Goal: Task Accomplishment & Management: Manage account settings

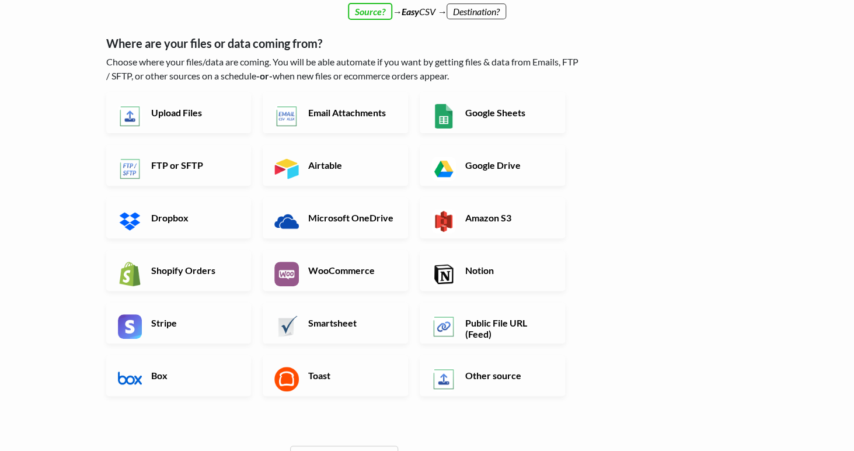
scroll to position [86, 0]
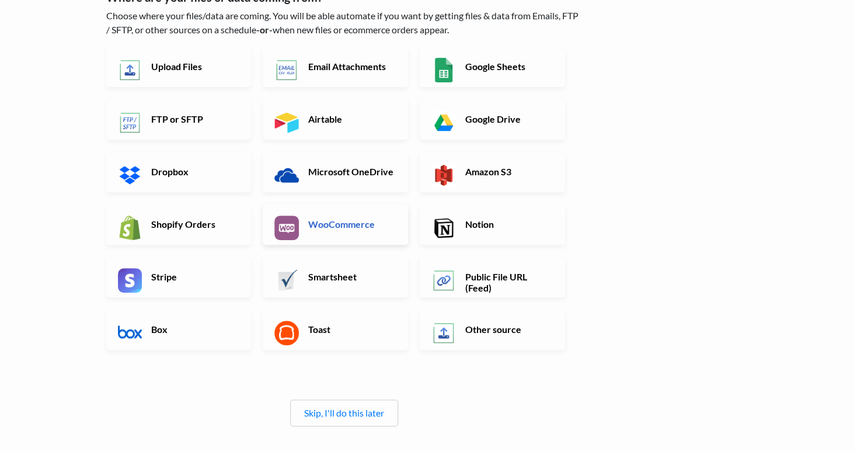
click at [322, 228] on h6 "WooCommerce" at bounding box center [351, 223] width 92 height 11
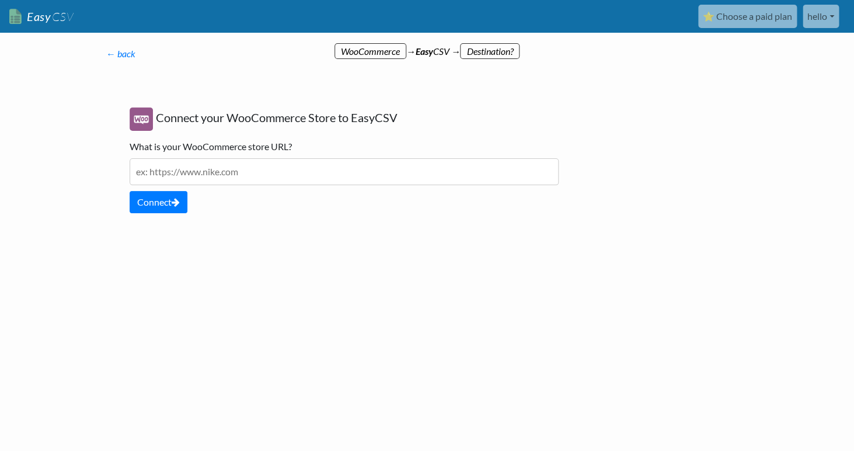
click at [216, 187] on div "Connect your WooCommerce Store to EasyCSV What is your WooCommerce store URL? P…" at bounding box center [344, 160] width 452 height 129
click at [216, 177] on input "text" at bounding box center [344, 171] width 429 height 27
type input "https://capturememoirstudios.com"
click at [256, 261] on div at bounding box center [206, 280] width 222 height 64
click at [161, 208] on button "Connect" at bounding box center [159, 202] width 58 height 22
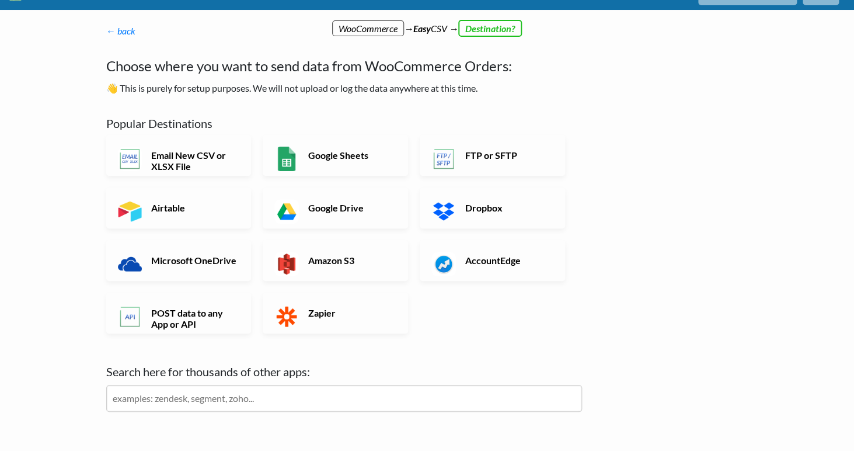
scroll to position [31, 0]
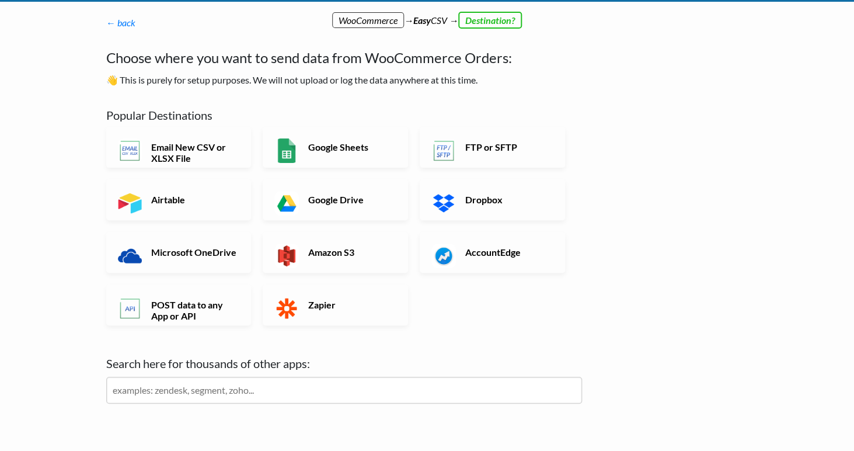
click at [77, 74] on body "Easy CSV ⭐ Choose a paid plan hello Capturememoirstudios All Flows All CSV Gene…" at bounding box center [427, 234] width 854 height 531
click at [274, 299] on link "Zapier" at bounding box center [335, 304] width 145 height 41
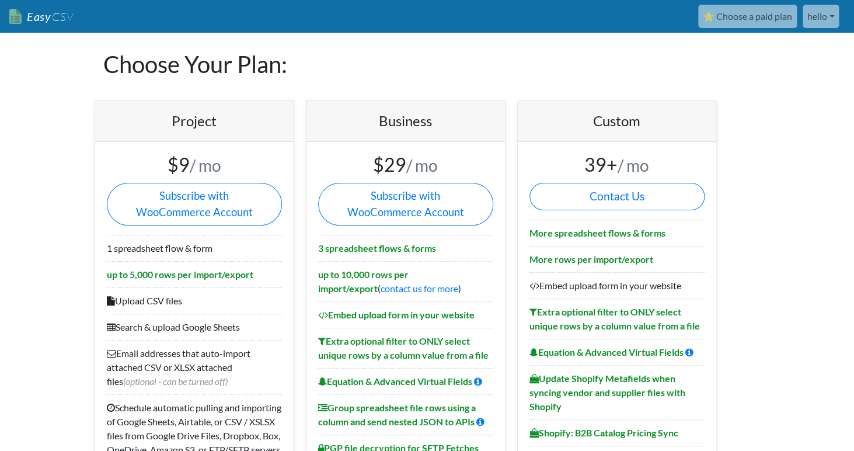
click at [13, 15] on link "Easy CSV" at bounding box center [41, 17] width 64 height 24
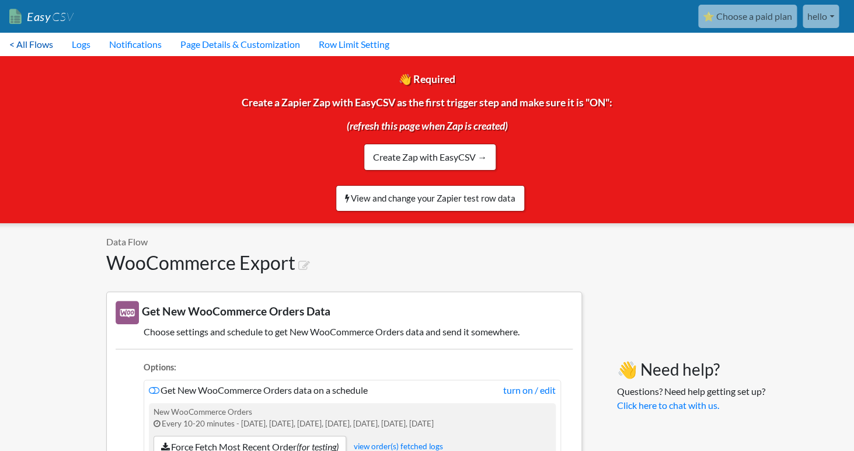
click at [25, 46] on link "< All Flows" at bounding box center [31, 44] width 62 height 23
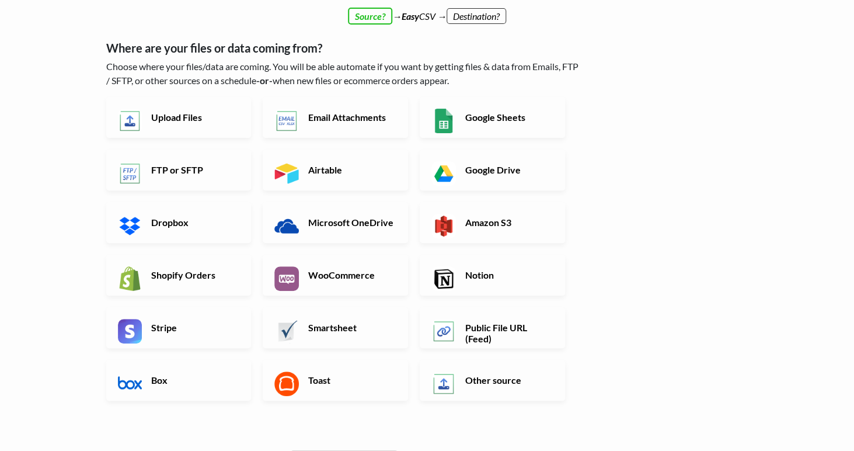
scroll to position [30, 0]
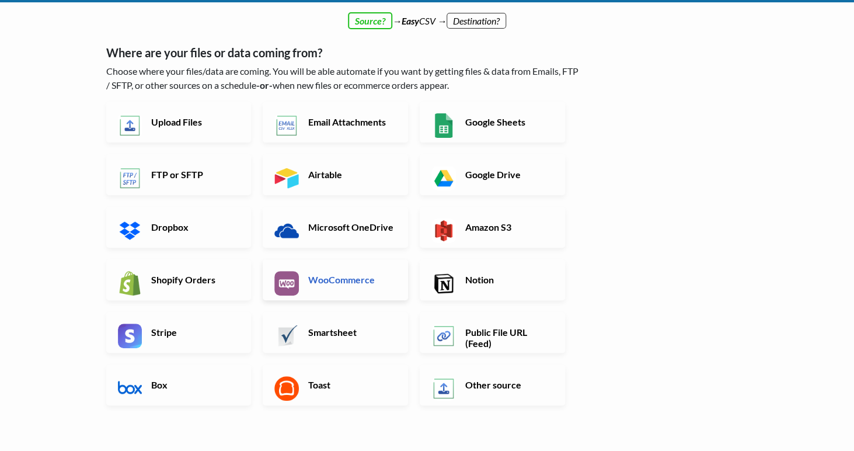
click at [302, 287] on link "WooCommerce" at bounding box center [335, 279] width 145 height 41
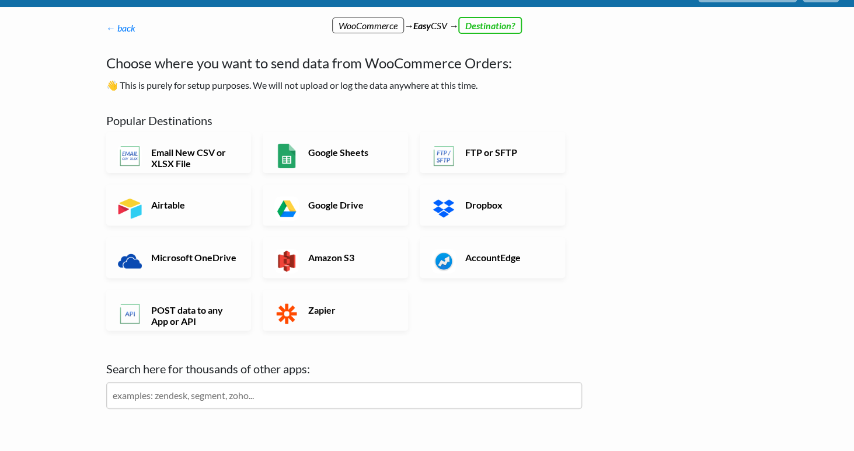
scroll to position [0, 0]
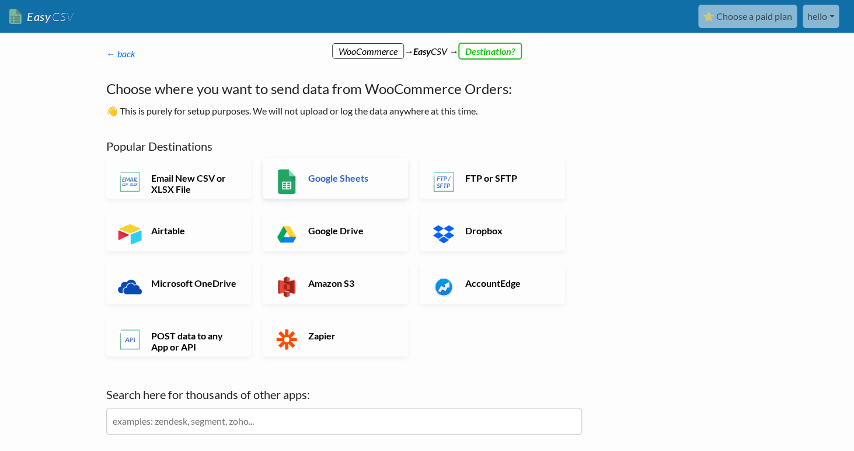
click at [342, 176] on h6 "Google Sheets" at bounding box center [351, 177] width 92 height 11
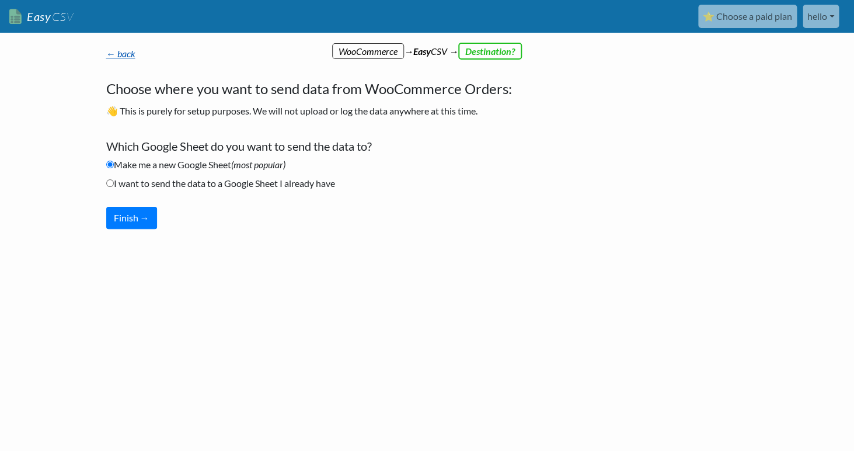
click at [117, 58] on link "← back" at bounding box center [120, 53] width 29 height 11
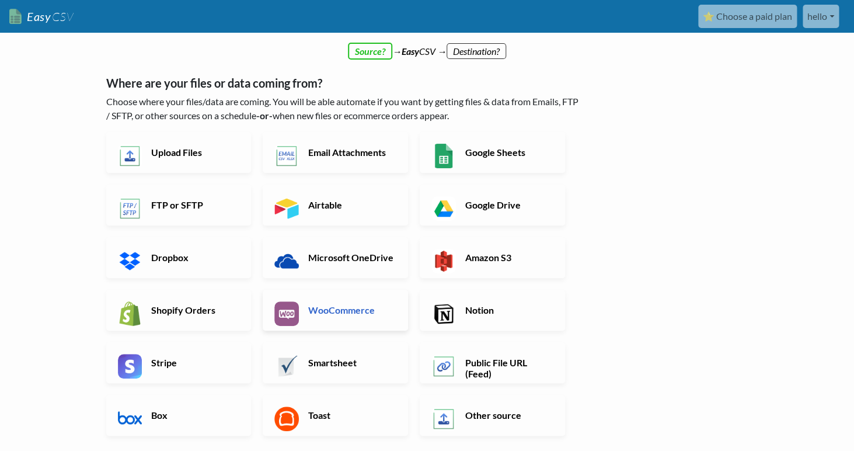
click at [335, 307] on h6 "WooCommerce" at bounding box center [351, 309] width 92 height 11
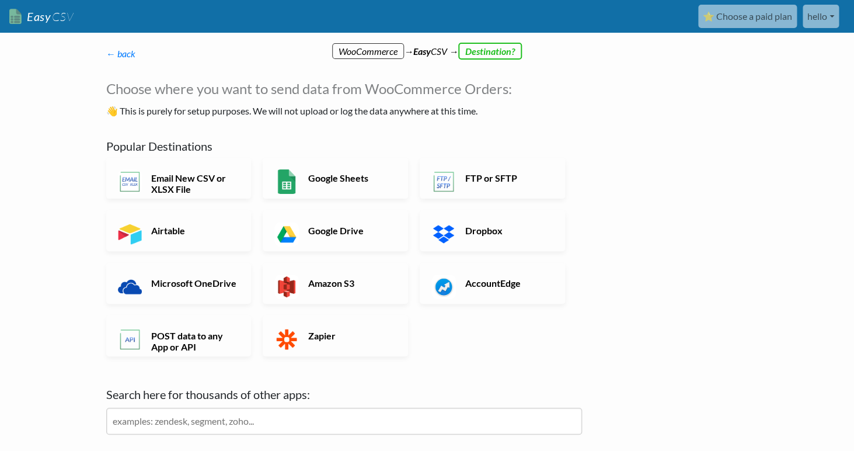
scroll to position [13, 0]
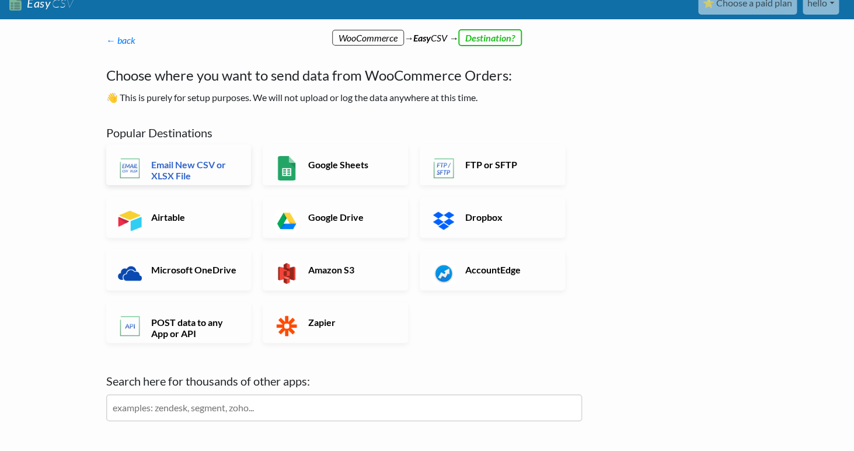
click at [213, 171] on h6 "Email New CSV or XLSX File" at bounding box center [194, 170] width 92 height 22
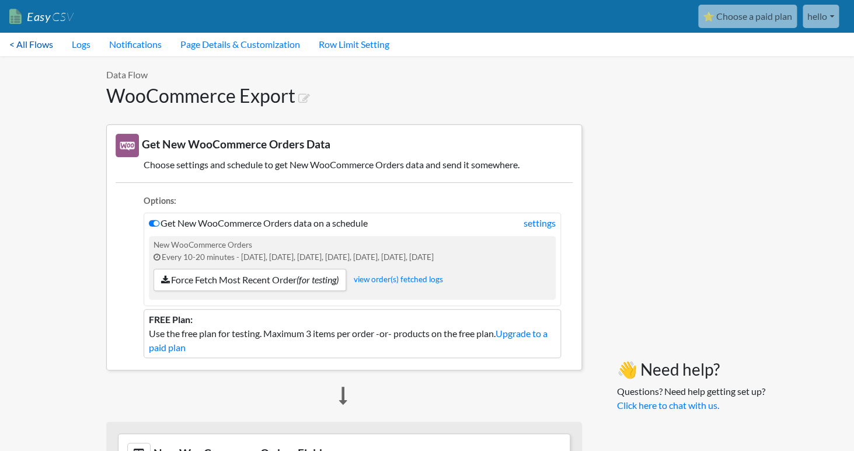
click at [35, 50] on link "< All Flows" at bounding box center [31, 44] width 62 height 23
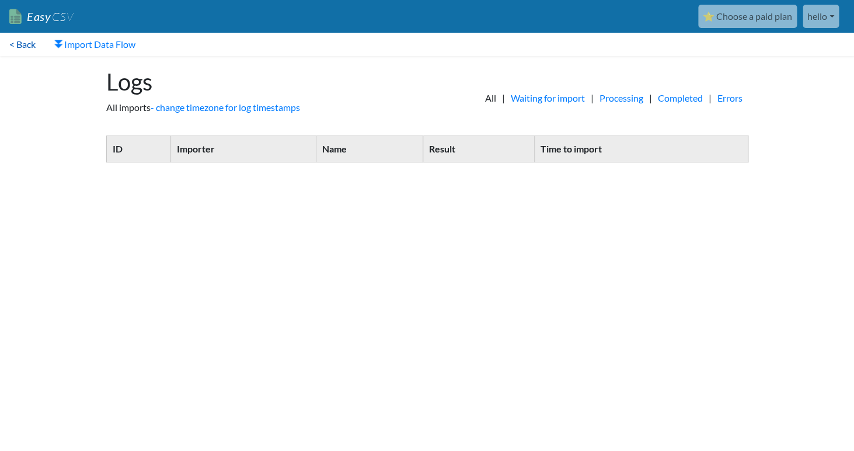
click at [34, 47] on link "< Back" at bounding box center [22, 44] width 45 height 23
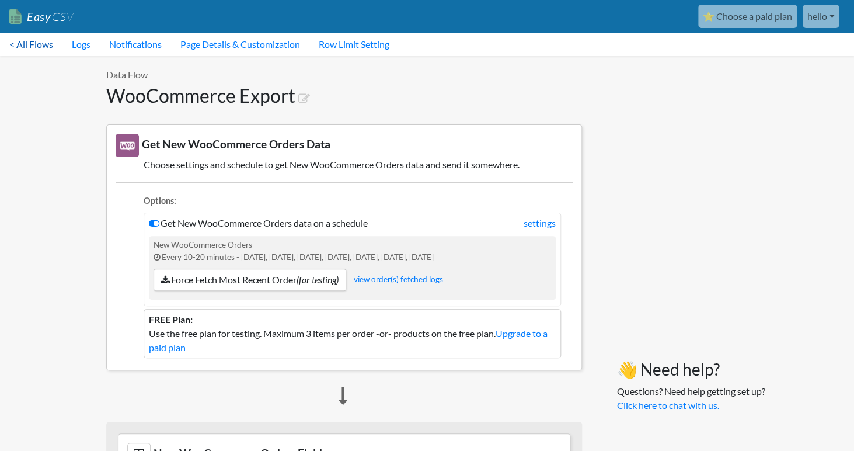
click at [30, 44] on link "< All Flows" at bounding box center [31, 44] width 62 height 23
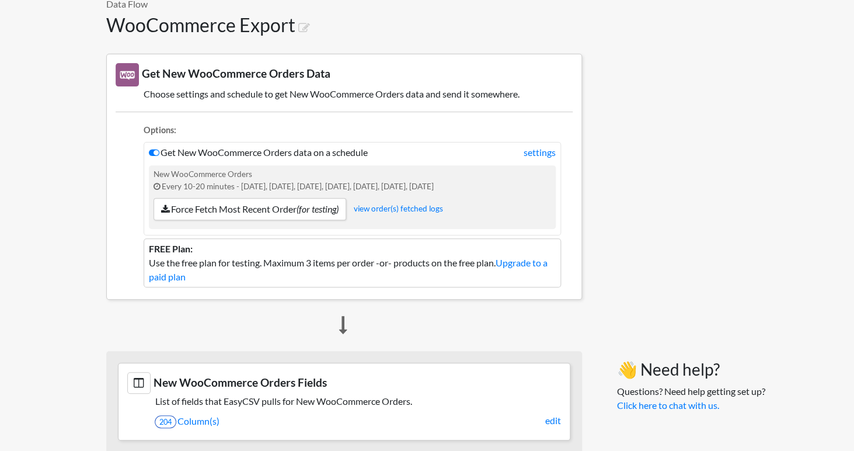
scroll to position [73, 0]
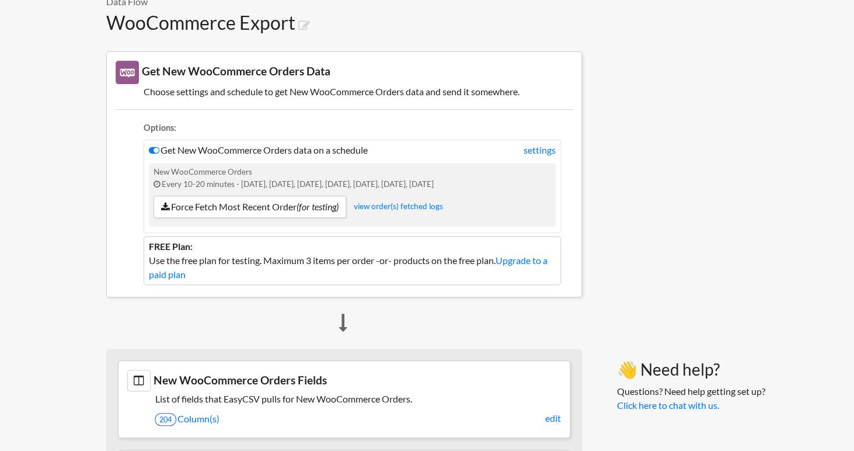
click at [546, 158] on li "Get New WooCommerce Orders data on a schedule settings New WooCommerce Orders E…" at bounding box center [352, 185] width 417 height 93
click at [546, 156] on link "settings" at bounding box center [539, 150] width 32 height 14
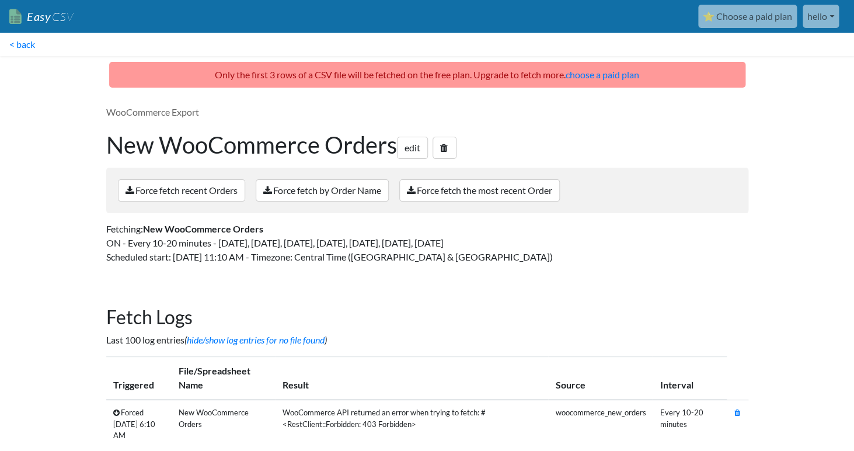
scroll to position [28, 0]
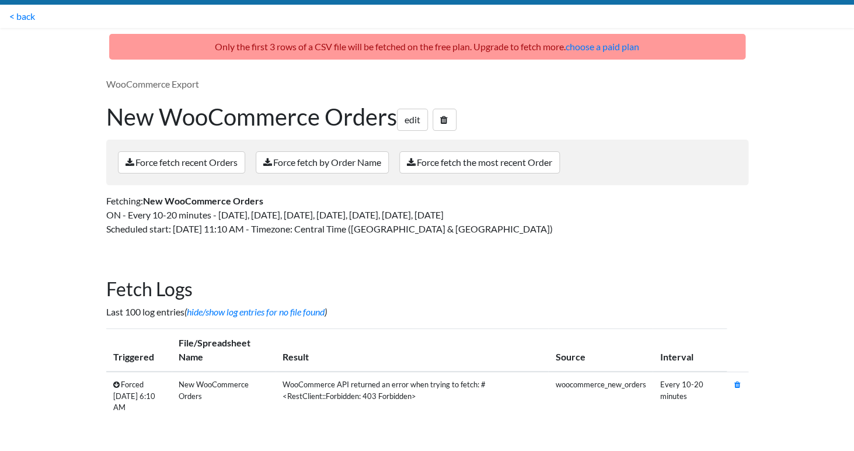
click at [130, 388] on td "Forced Thursday, Aug 21 6:10 AM" at bounding box center [138, 395] width 65 height 49
click at [114, 385] on icon at bounding box center [116, 384] width 6 height 8
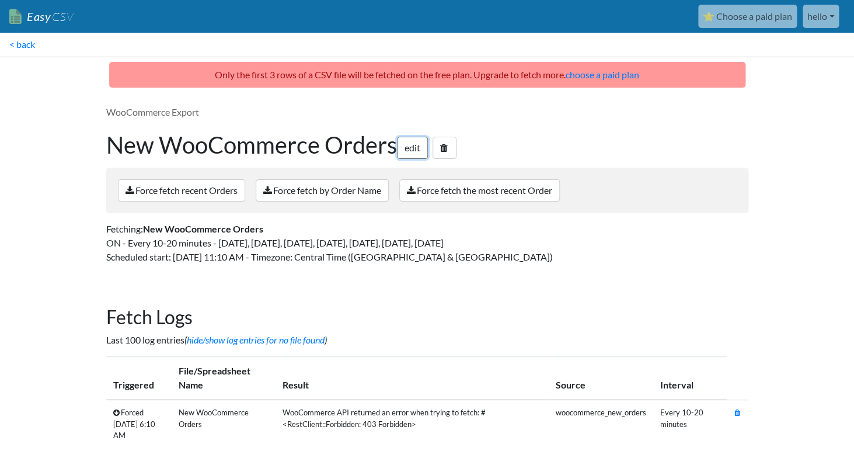
click at [413, 143] on link "edit" at bounding box center [412, 148] width 31 height 22
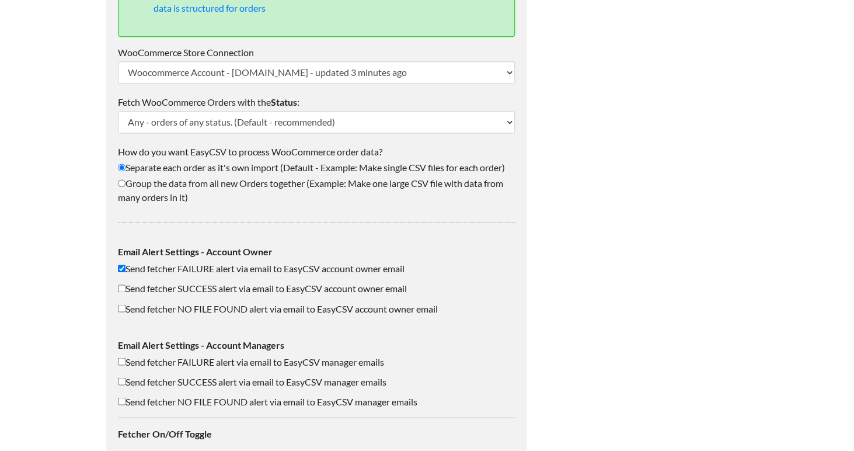
scroll to position [563, 0]
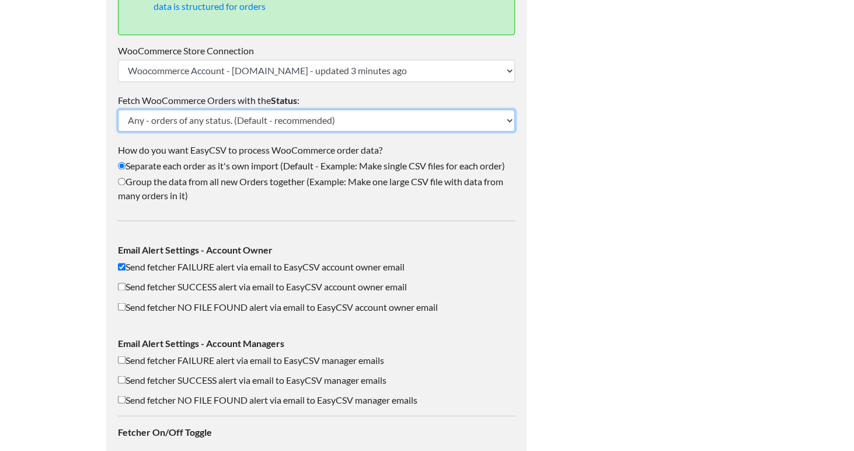
select select "on-hold"
click option "On-hold" at bounding box center [0, 0] width 0 height 0
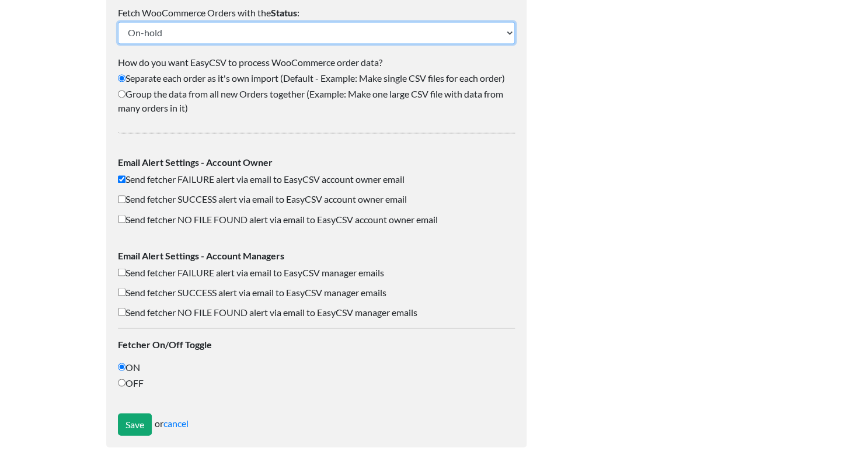
scroll to position [667, 0]
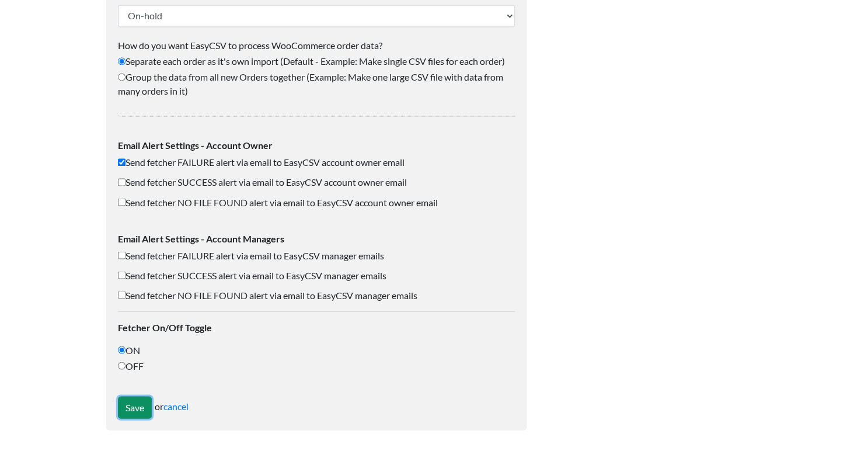
click at [136, 414] on input "Save" at bounding box center [135, 407] width 34 height 22
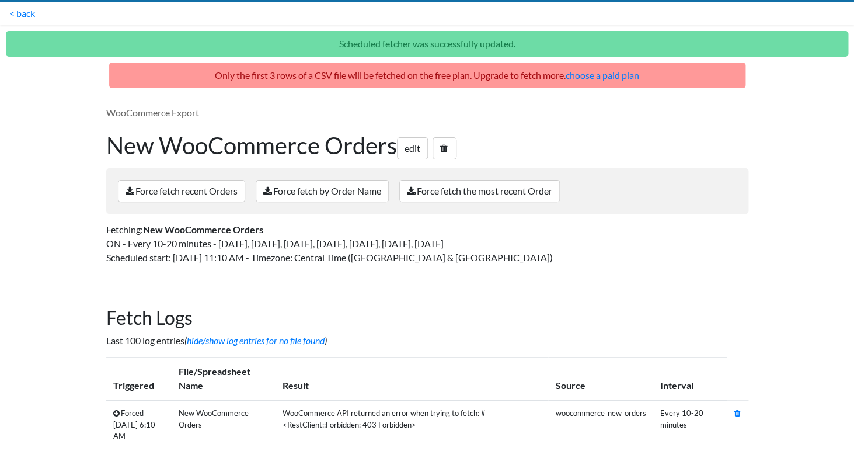
scroll to position [60, 0]
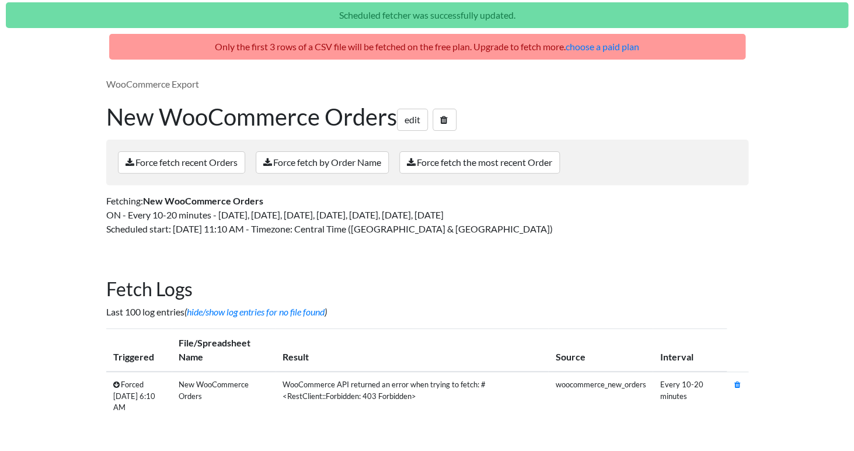
click at [156, 90] on p "WooCommerce Export" at bounding box center [427, 84] width 642 height 14
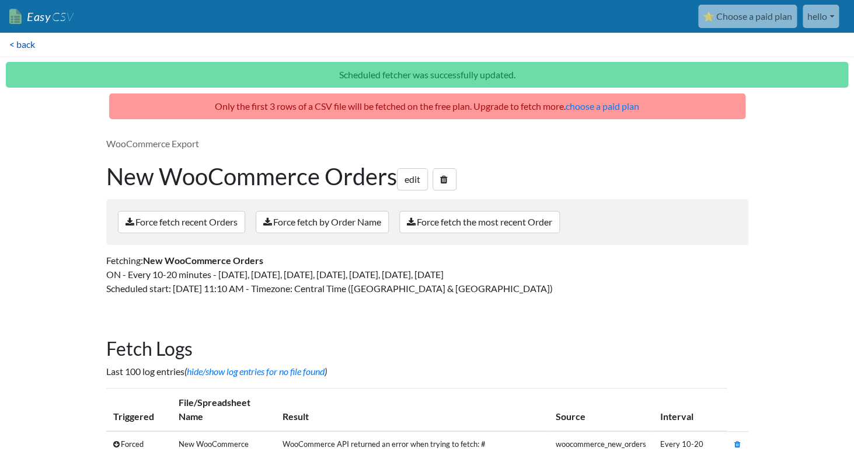
click at [25, 47] on link "< back" at bounding box center [22, 44] width 44 height 23
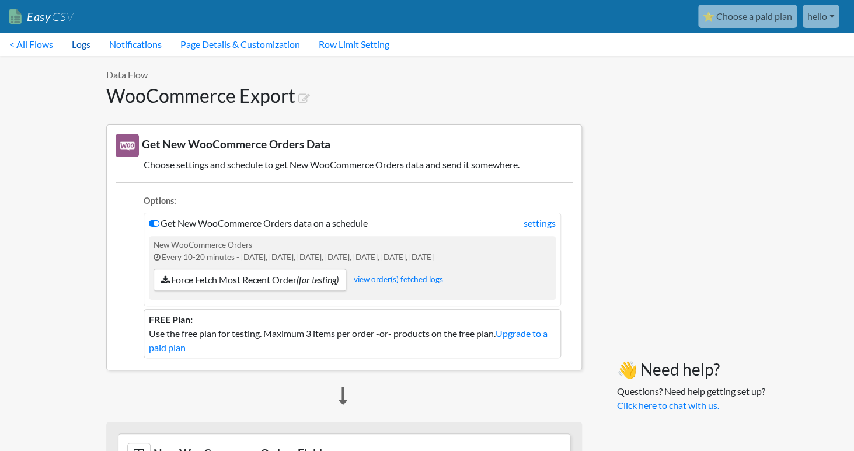
click at [81, 43] on link "Logs" at bounding box center [80, 44] width 37 height 23
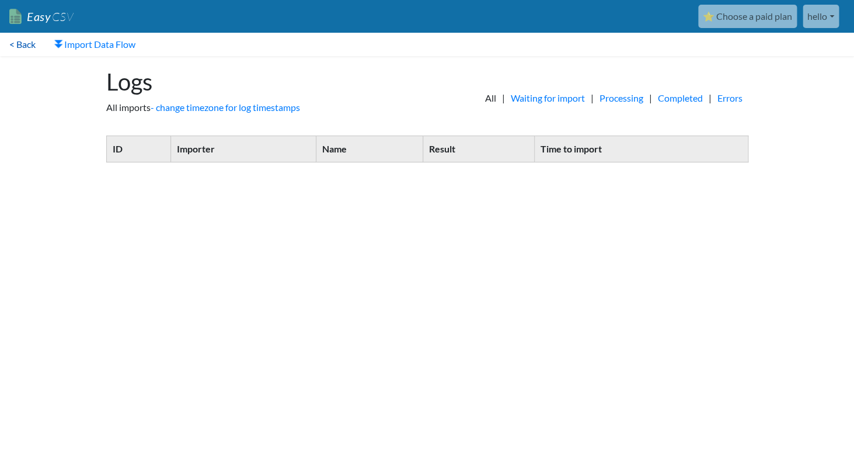
click at [32, 44] on link "< Back" at bounding box center [22, 44] width 45 height 23
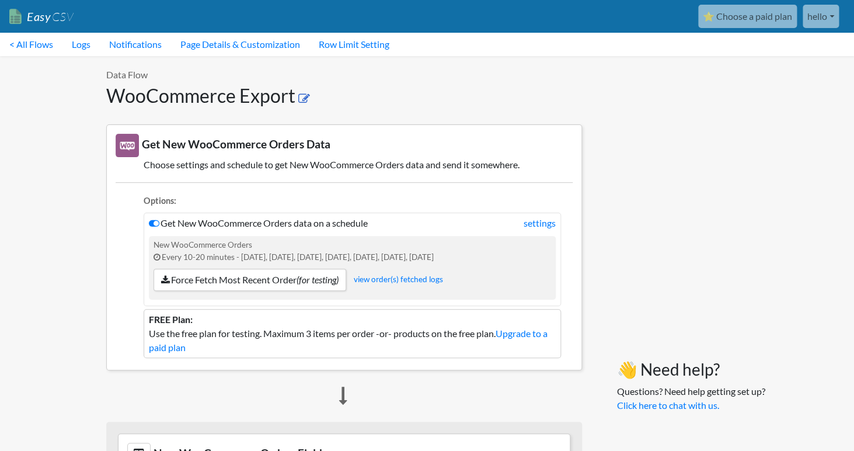
click at [304, 100] on icon at bounding box center [304, 99] width 12 height 12
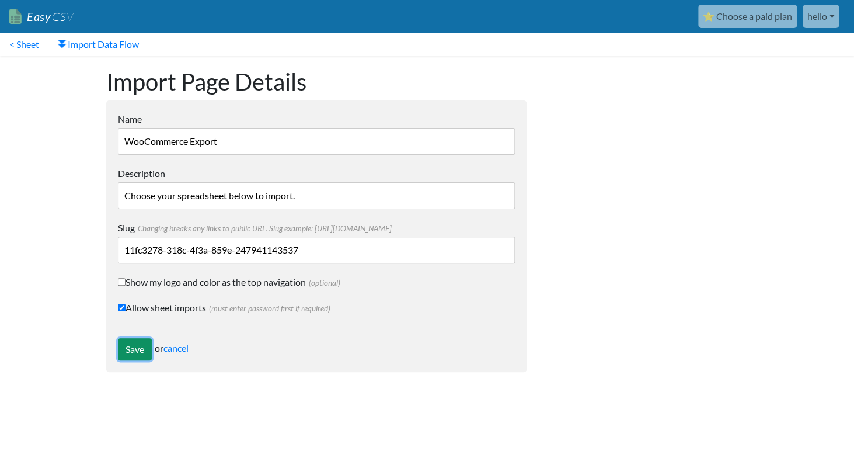
click at [131, 353] on input "Save" at bounding box center [135, 349] width 34 height 22
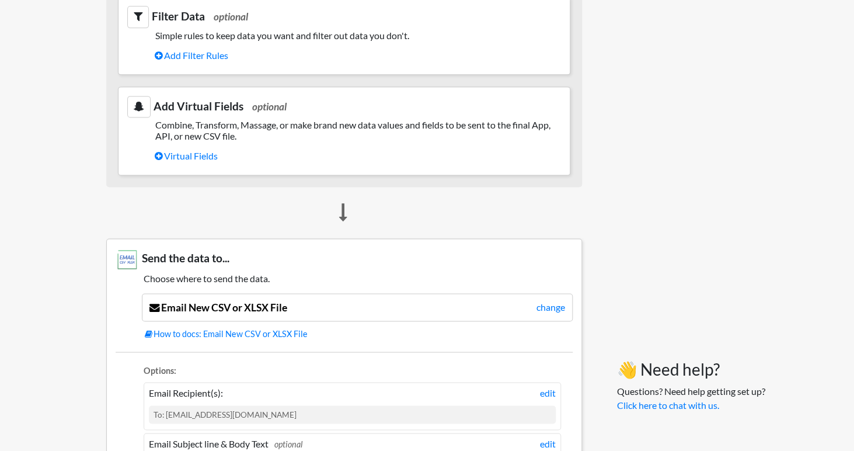
scroll to position [840, 0]
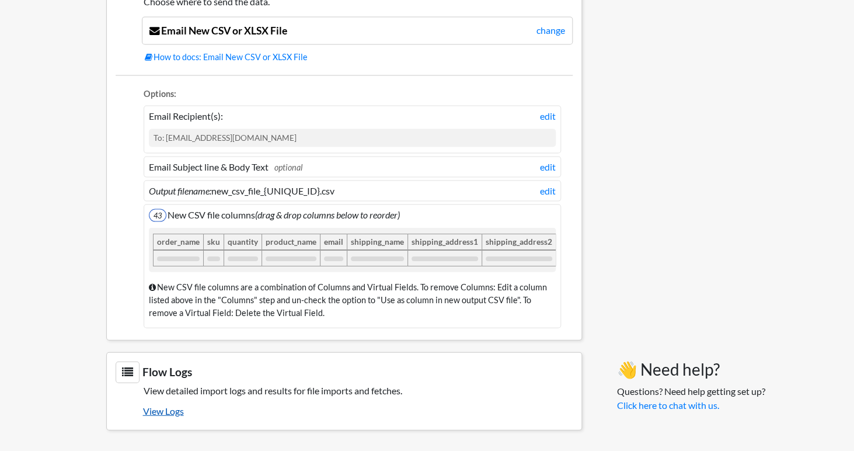
click at [159, 410] on link "View Logs" at bounding box center [358, 410] width 430 height 20
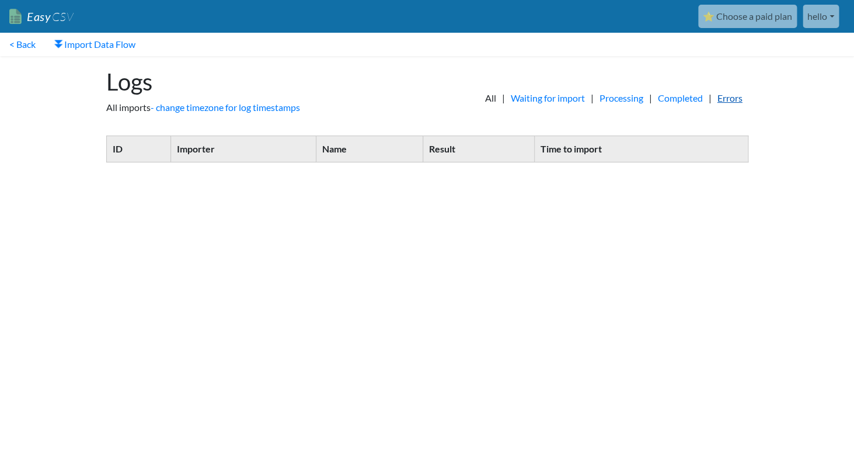
click at [734, 95] on link "Errors" at bounding box center [729, 98] width 37 height 14
click at [479, 98] on link "All" at bounding box center [490, 98] width 23 height 14
click at [27, 47] on link "< Back" at bounding box center [22, 44] width 45 height 23
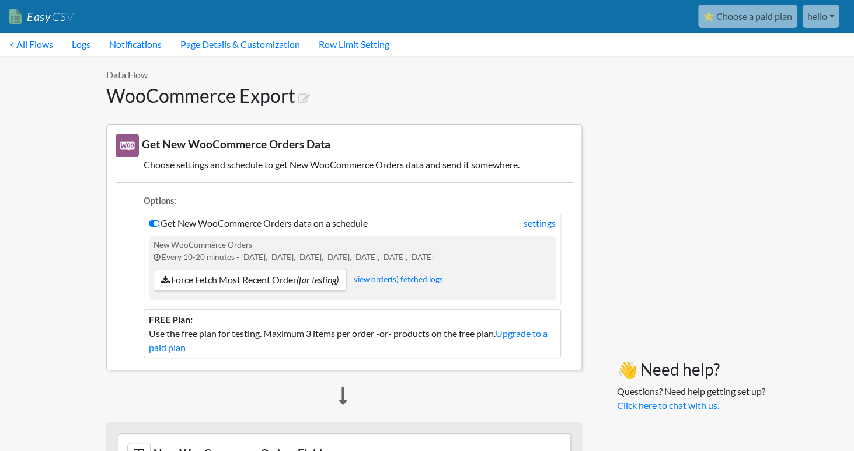
click at [808, 11] on link "hello" at bounding box center [820, 16] width 36 height 23
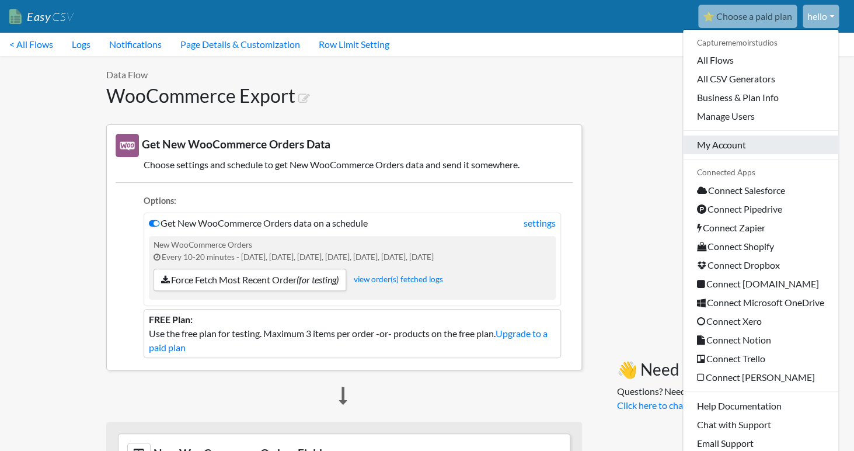
click at [705, 142] on link "My Account" at bounding box center [760, 144] width 155 height 19
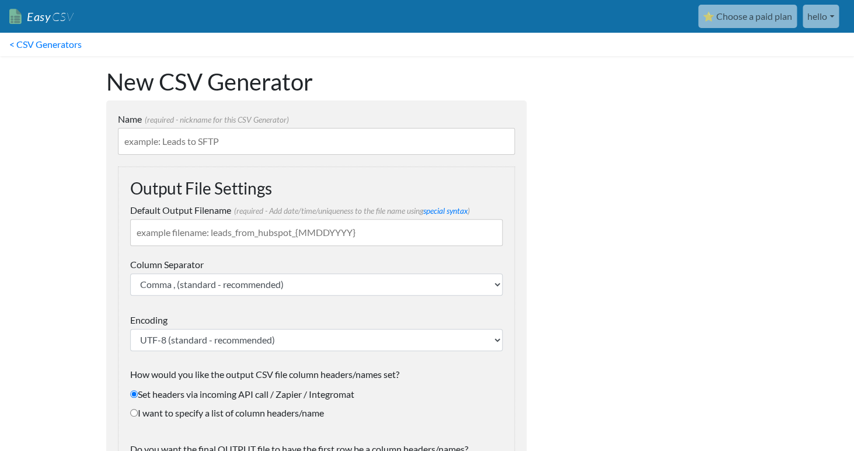
click at [346, 139] on input "Name (required - nickname for this CSV Generator)" at bounding box center [316, 141] width 397 height 27
click at [20, 49] on link "< CSV Generators" at bounding box center [45, 44] width 91 height 23
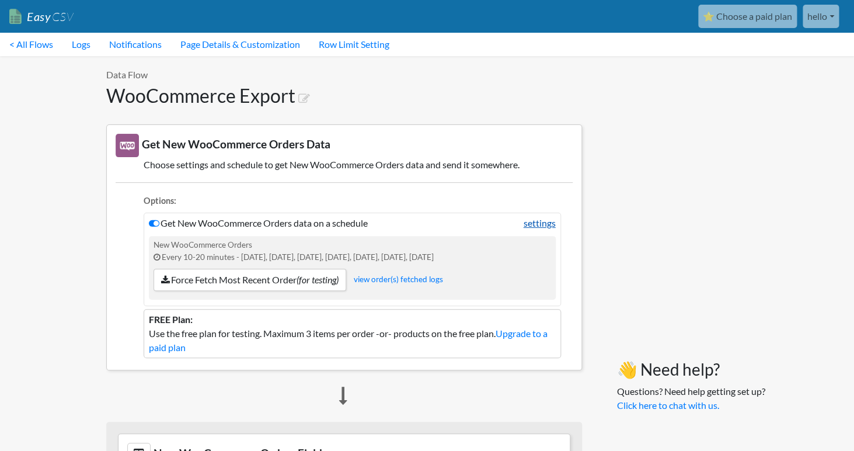
click at [542, 229] on link "settings" at bounding box center [539, 223] width 32 height 14
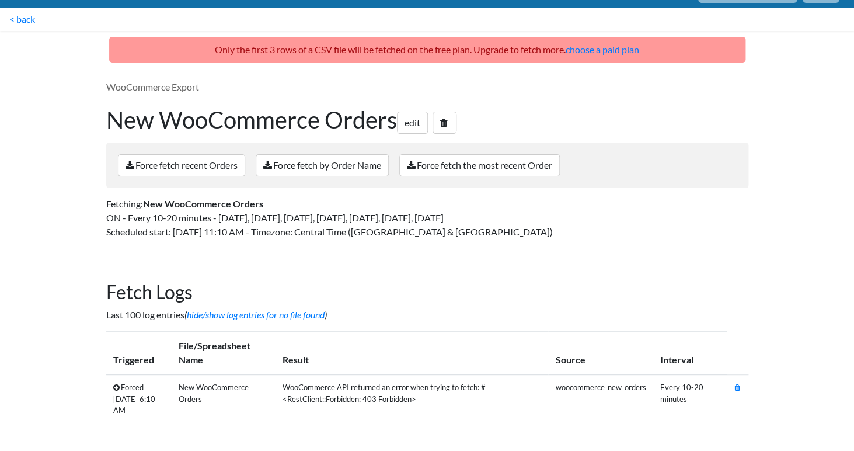
scroll to position [28, 0]
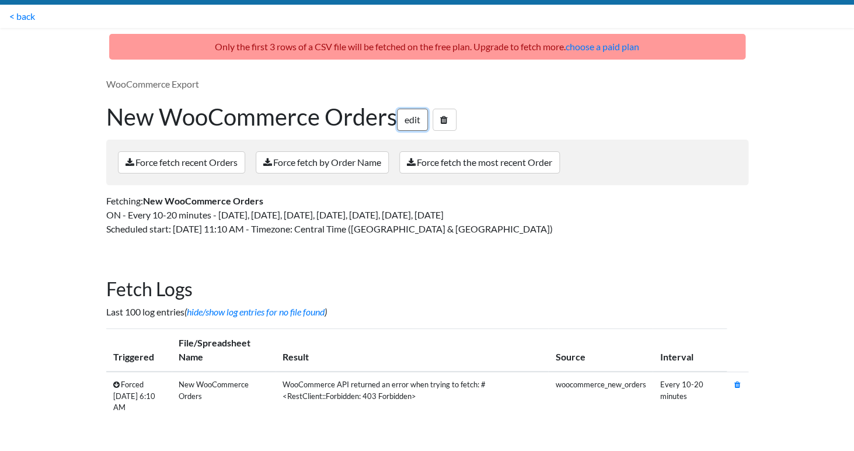
click at [415, 124] on link "edit" at bounding box center [412, 120] width 31 height 22
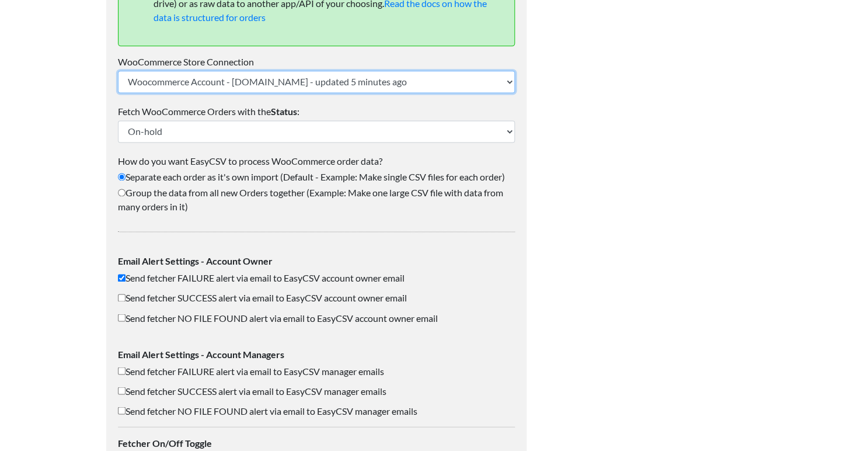
scroll to position [553, 0]
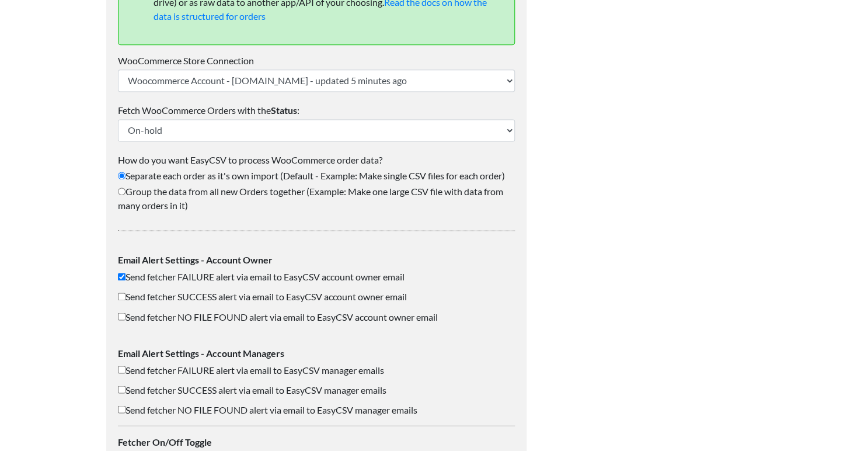
click at [124, 191] on input "Group the data from all new Orders together (Example: Make one large CSV file w…" at bounding box center [122, 191] width 8 height 8
radio input "true"
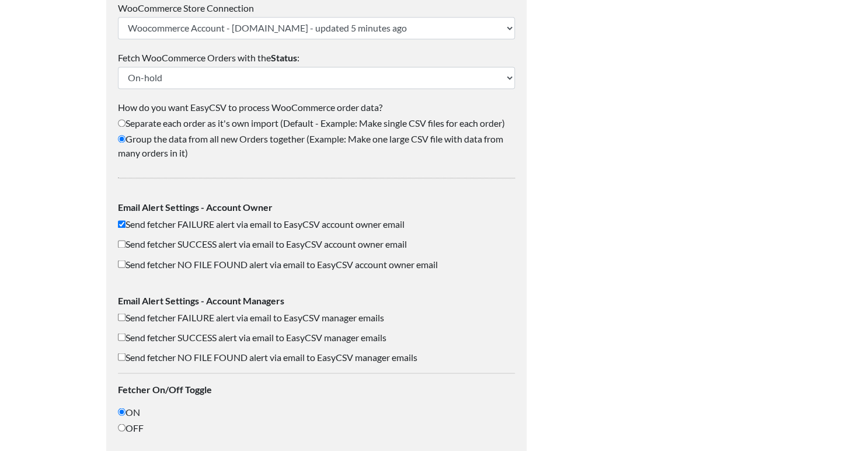
scroll to position [667, 0]
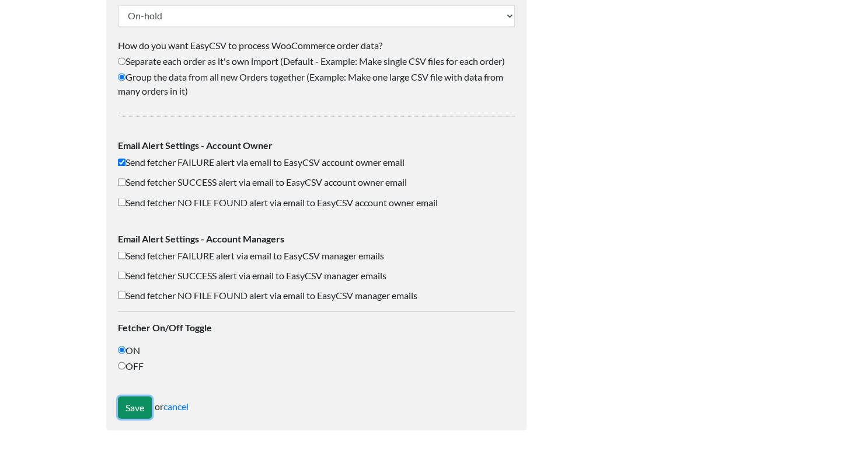
click at [130, 414] on input "Save" at bounding box center [135, 407] width 34 height 22
